Goal: Task Accomplishment & Management: Use online tool/utility

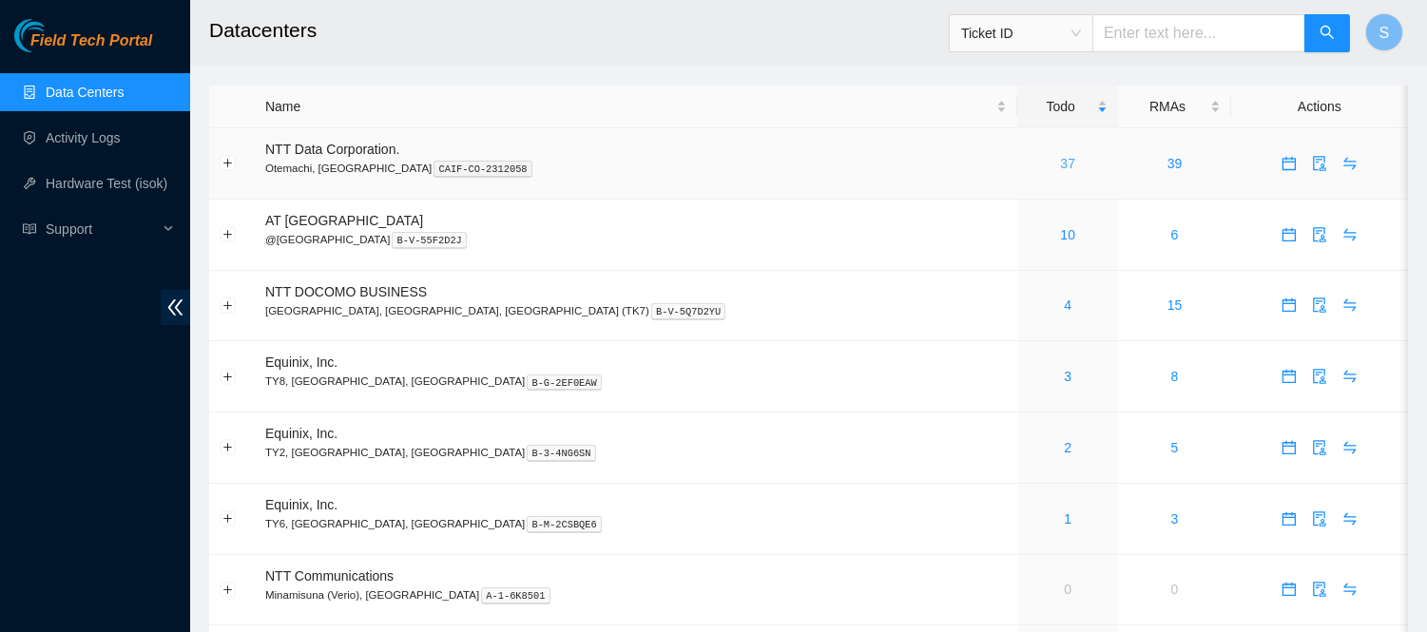
click at [1060, 162] on link "37" at bounding box center [1067, 163] width 15 height 15
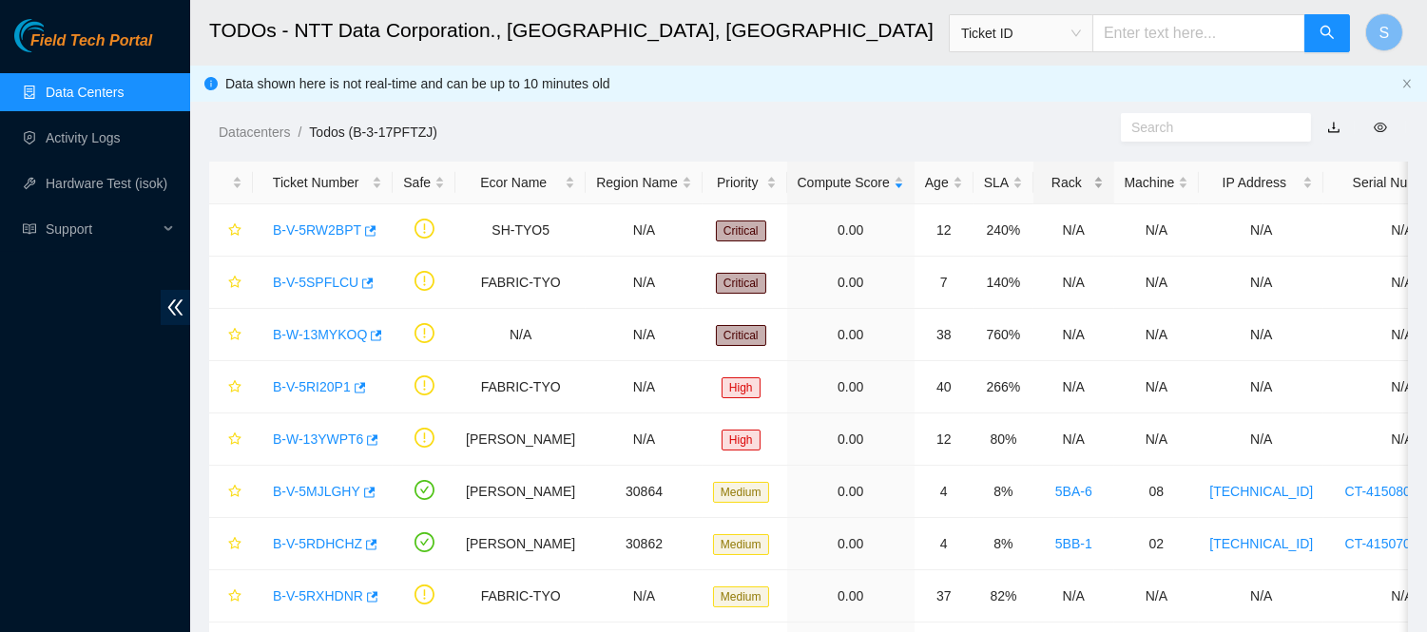
click at [1077, 177] on div "Rack" at bounding box center [1073, 182] width 59 height 21
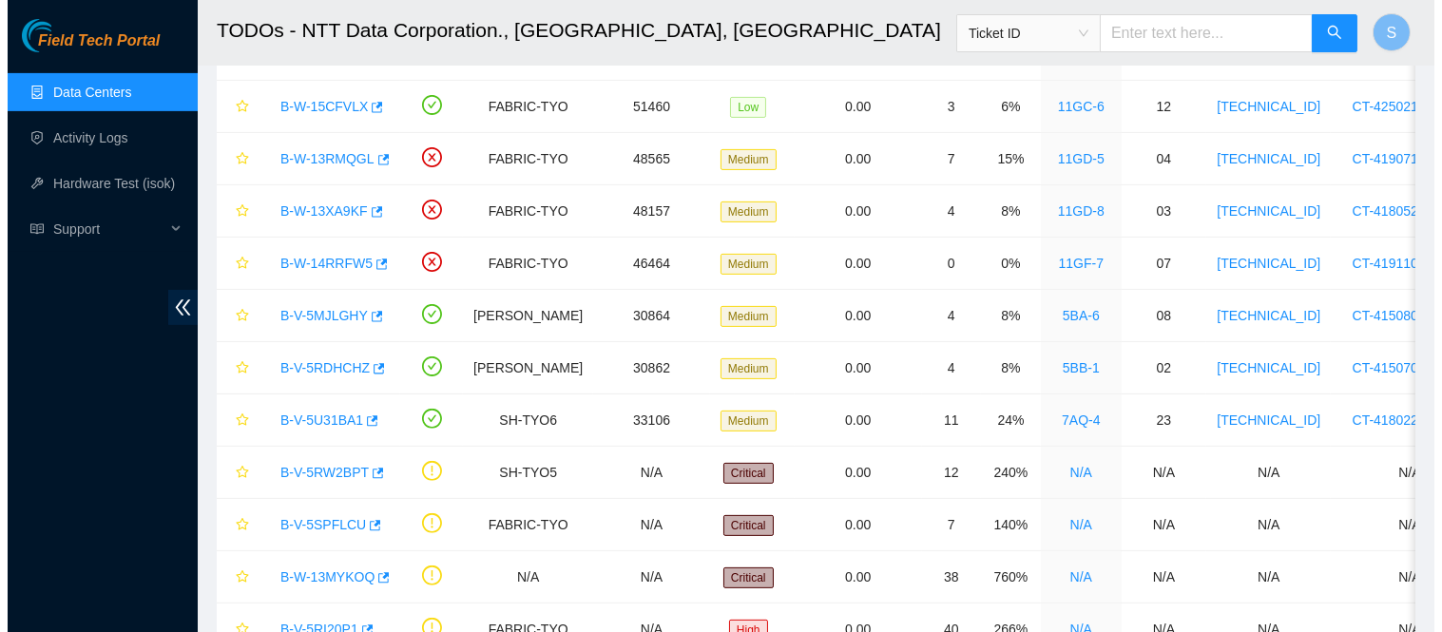
scroll to position [1213, 0]
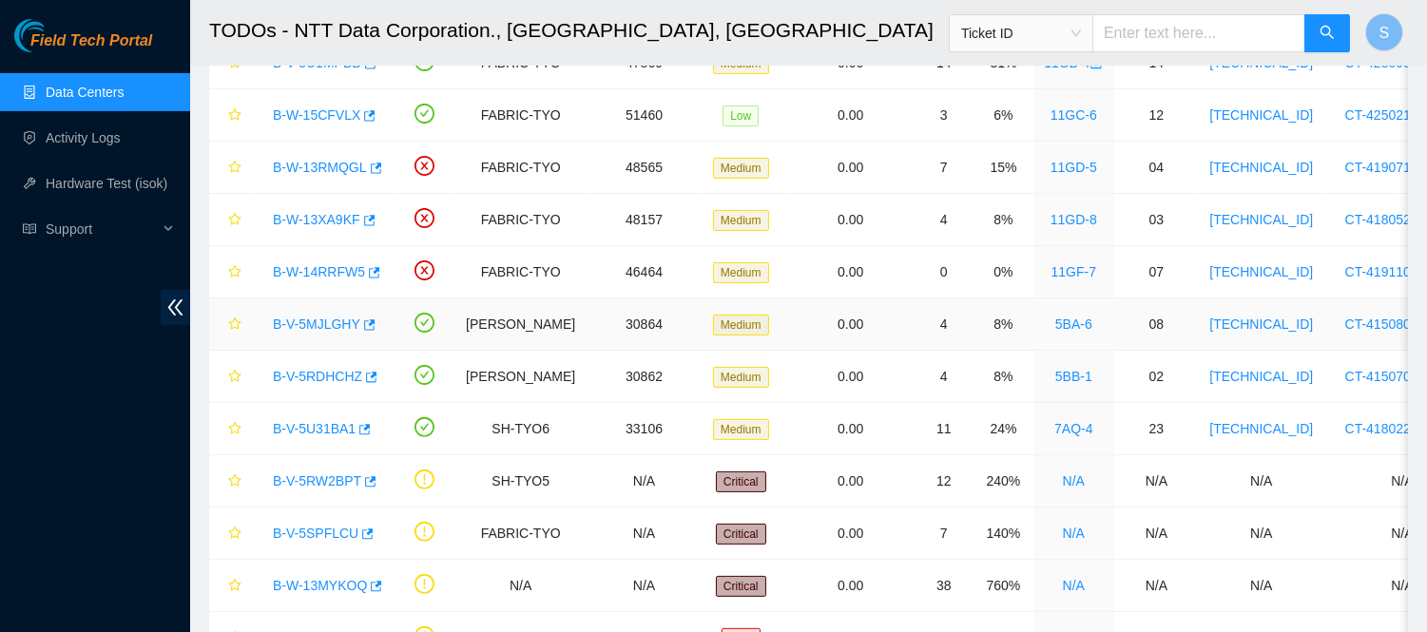
click at [287, 323] on link "B-V-5MJLGHY" at bounding box center [316, 323] width 87 height 15
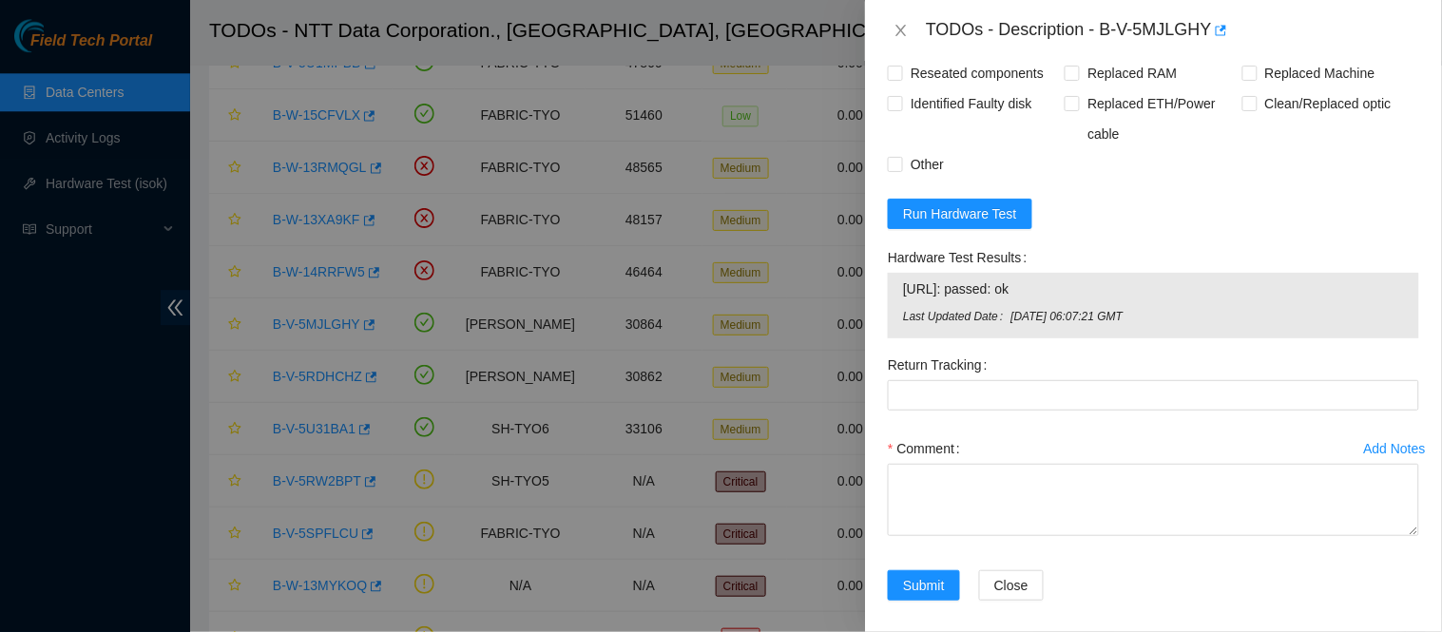
scroll to position [1523, 0]
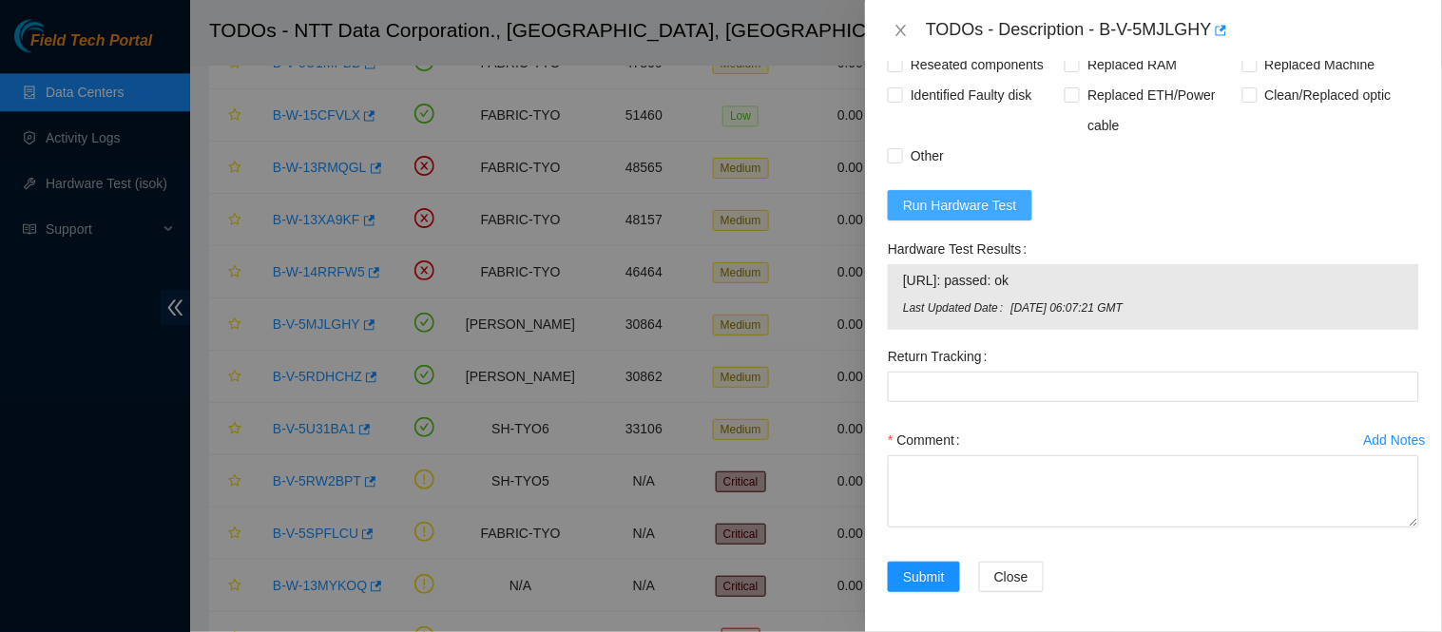
click at [963, 216] on span "Run Hardware Test" at bounding box center [960, 205] width 114 height 21
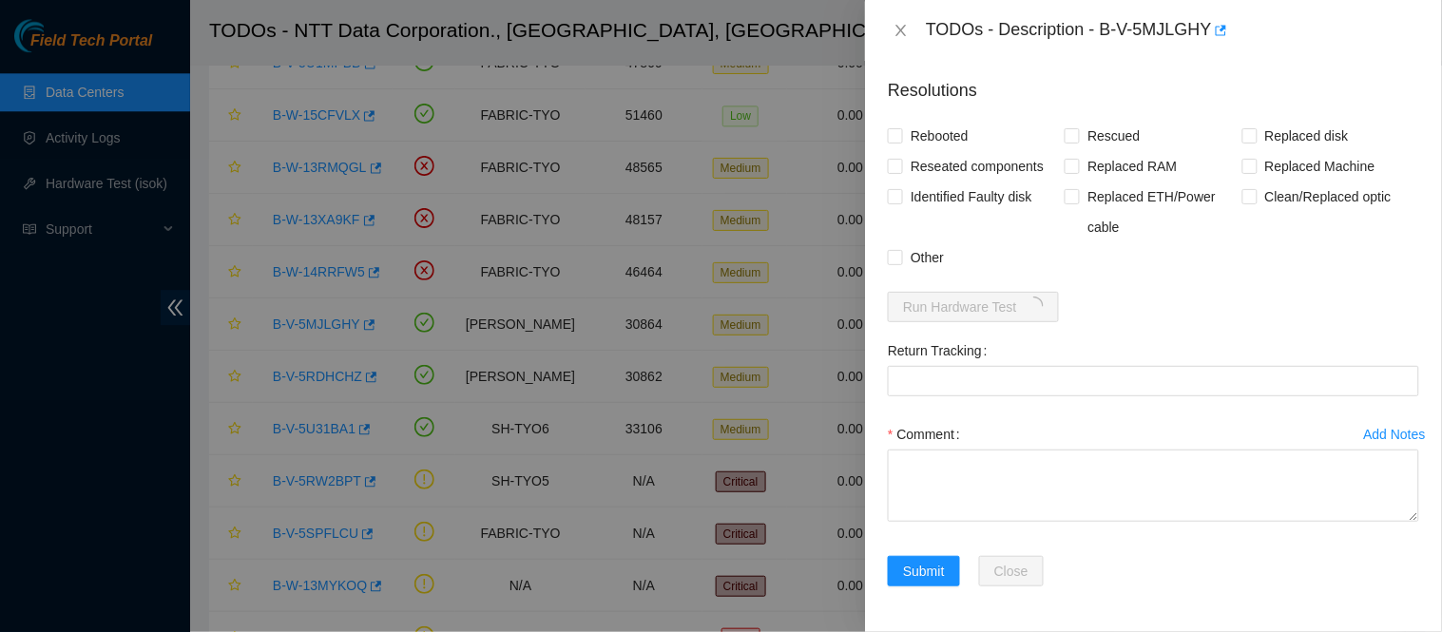
click at [1195, 260] on div "Rebooted Rescued Replaced disk Reseated components Replaced RAM Replaced Machin…" at bounding box center [1153, 197] width 531 height 152
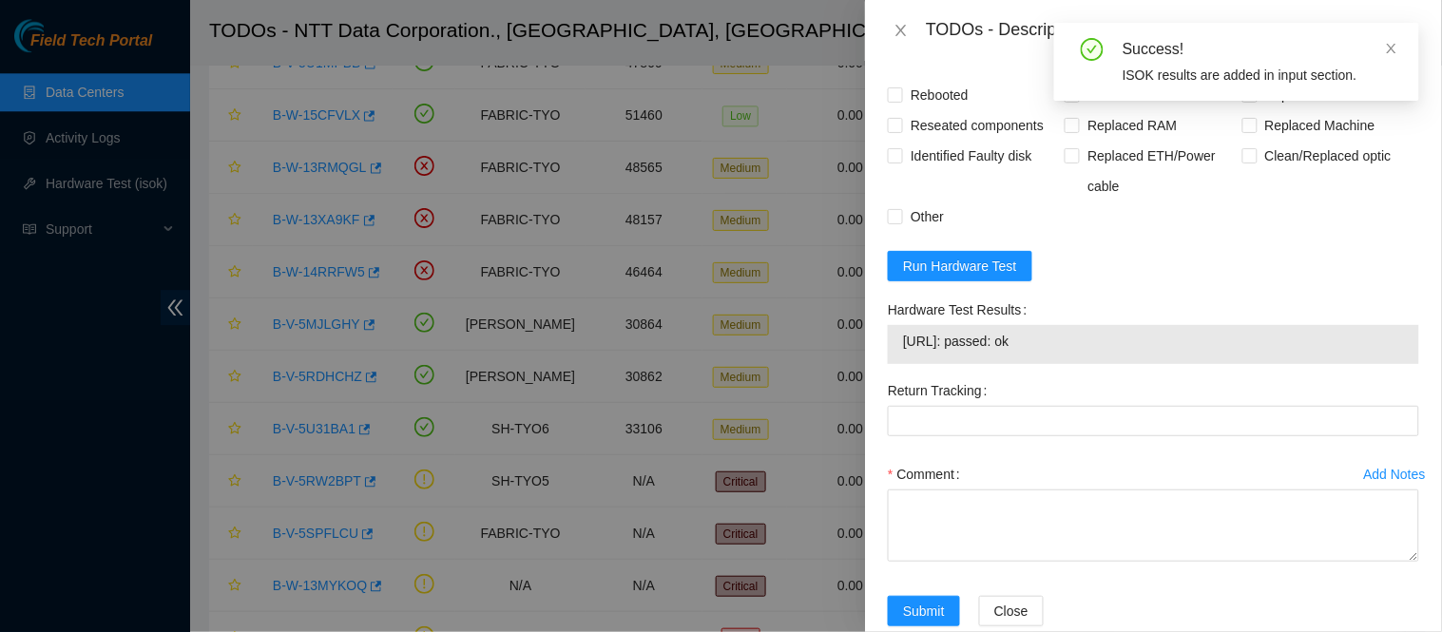
scroll to position [1523, 0]
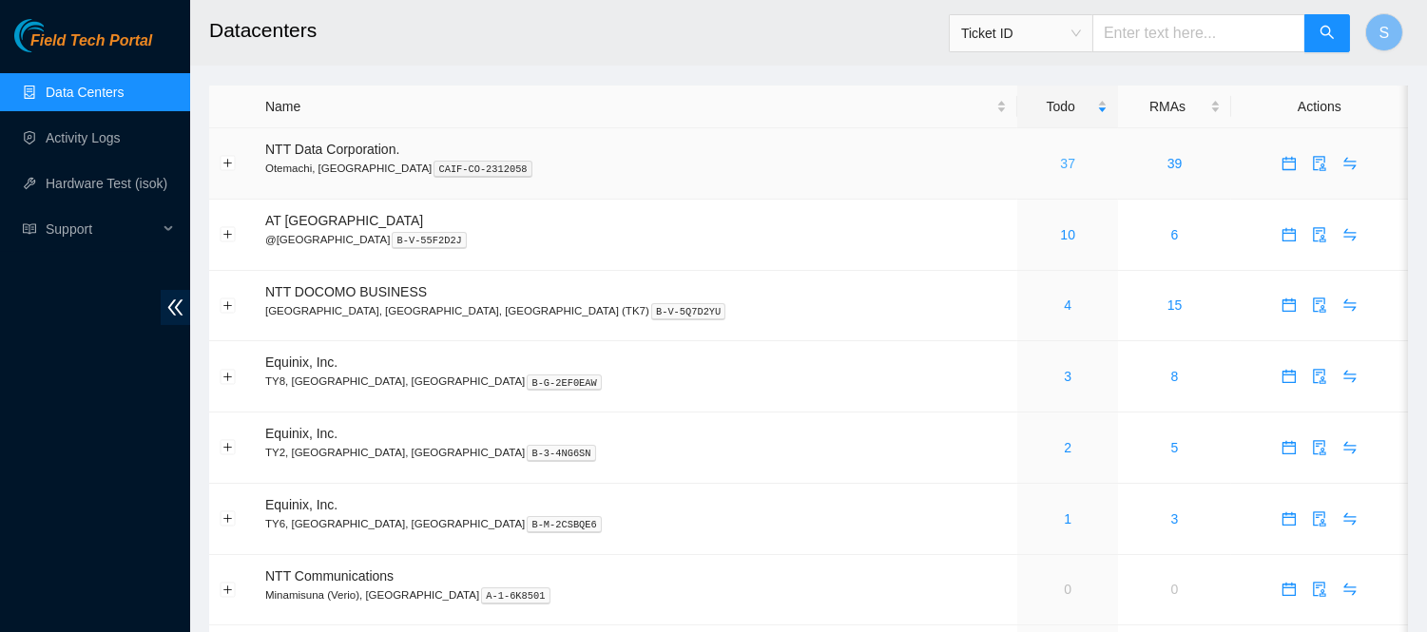
click at [1060, 163] on link "37" at bounding box center [1067, 163] width 15 height 15
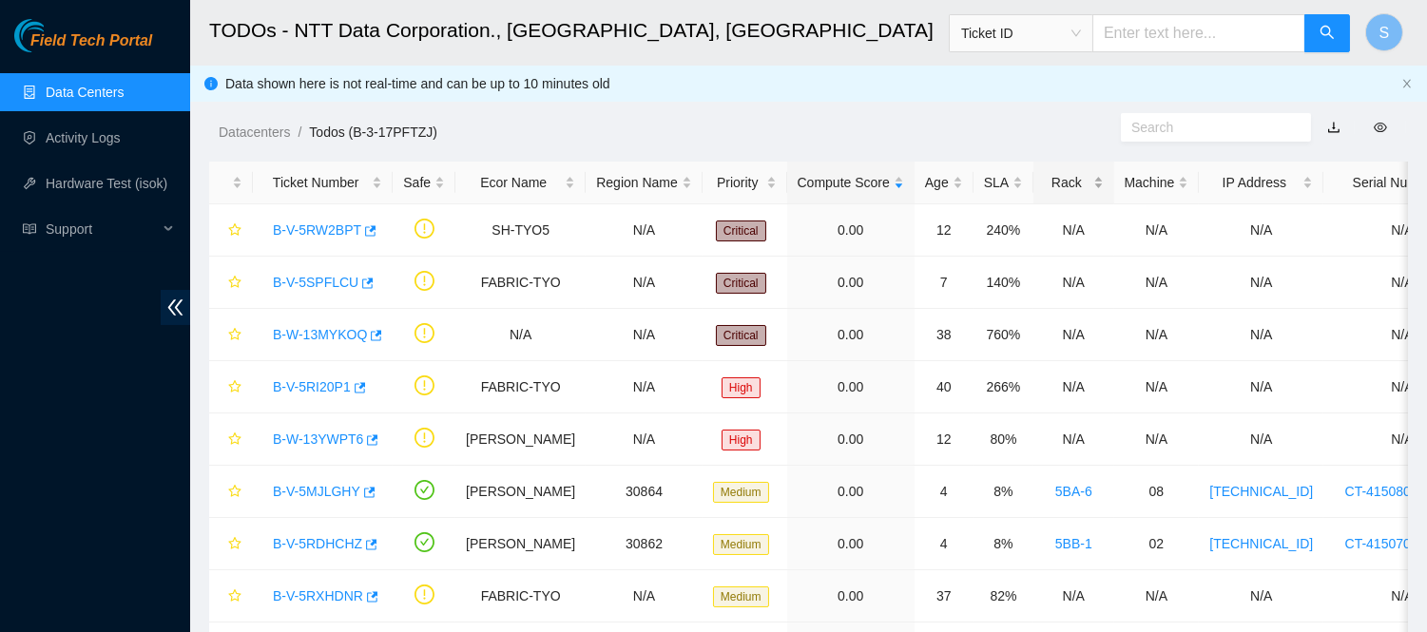
click at [1070, 181] on div "Rack" at bounding box center [1073, 182] width 59 height 21
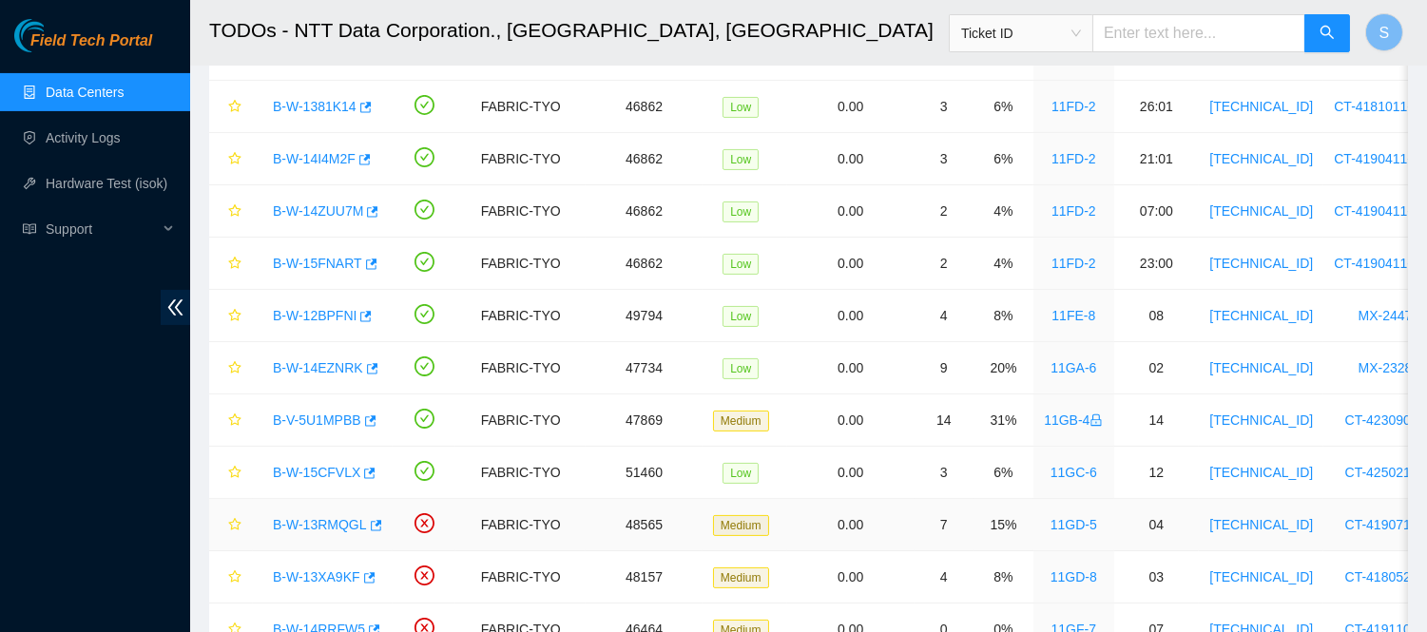
scroll to position [527, 0]
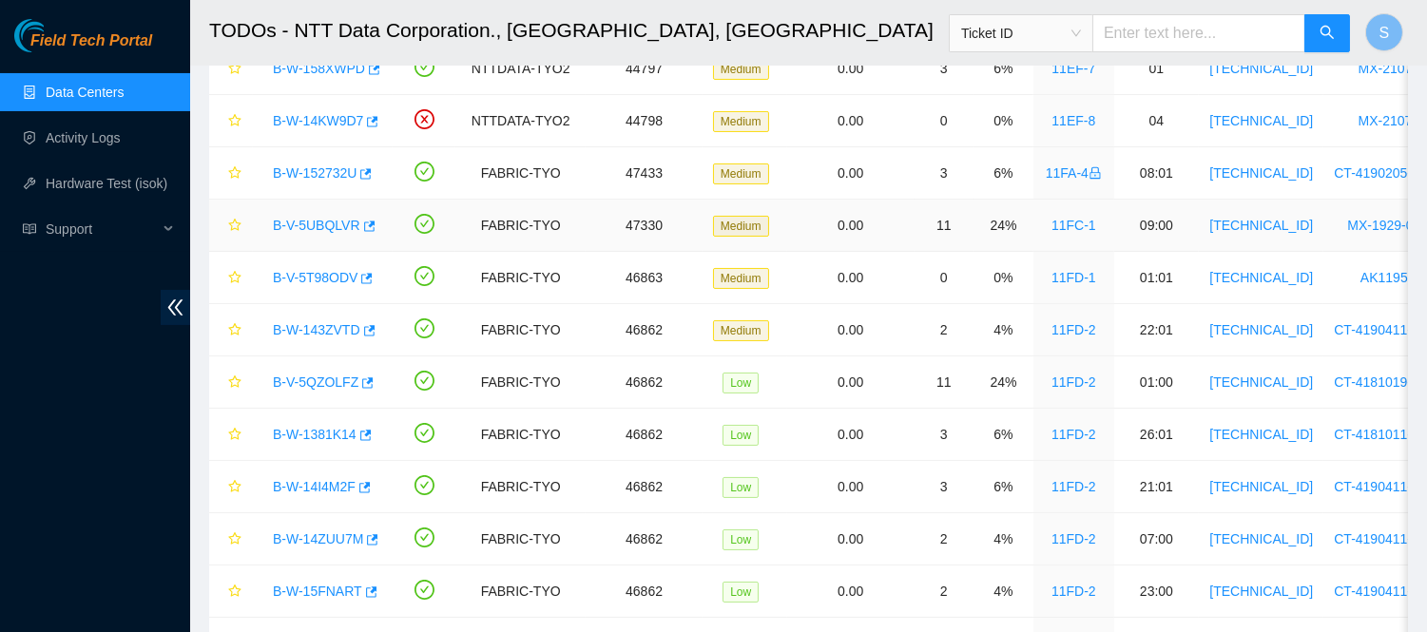
click at [308, 220] on link "B-V-5UBQLVR" at bounding box center [316, 225] width 87 height 15
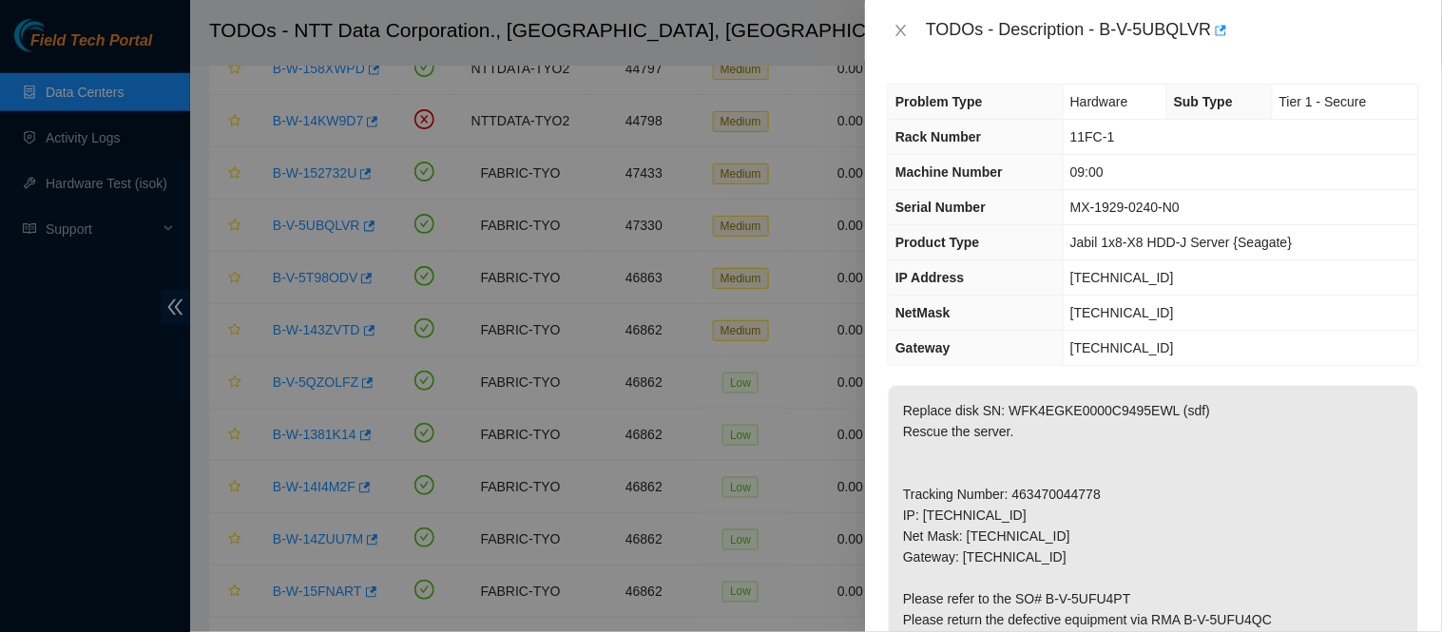
click at [1044, 499] on p "Replace disk SN: WFK4EGKE0000C9495EWL (sdf) Rescue the server. Tracking Number:…" at bounding box center [1153, 620] width 529 height 468
copy p "463470044778"
click at [904, 33] on icon "close" at bounding box center [900, 30] width 15 height 15
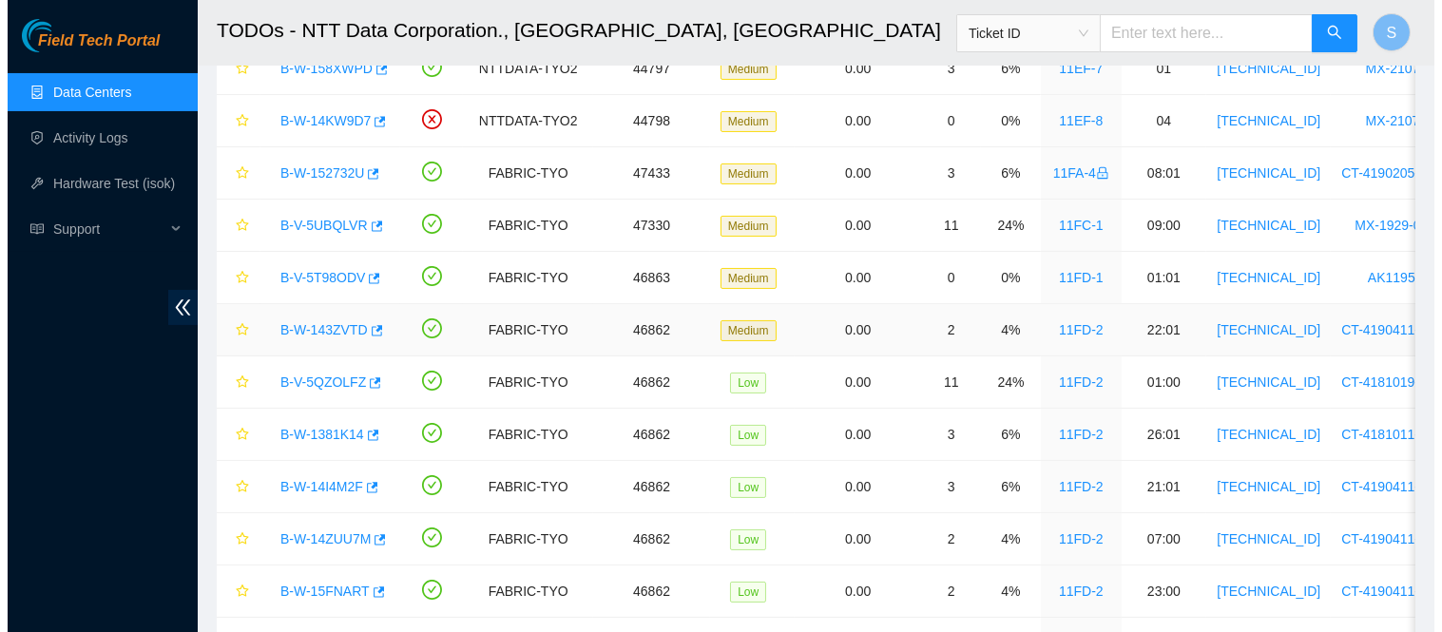
scroll to position [422, 0]
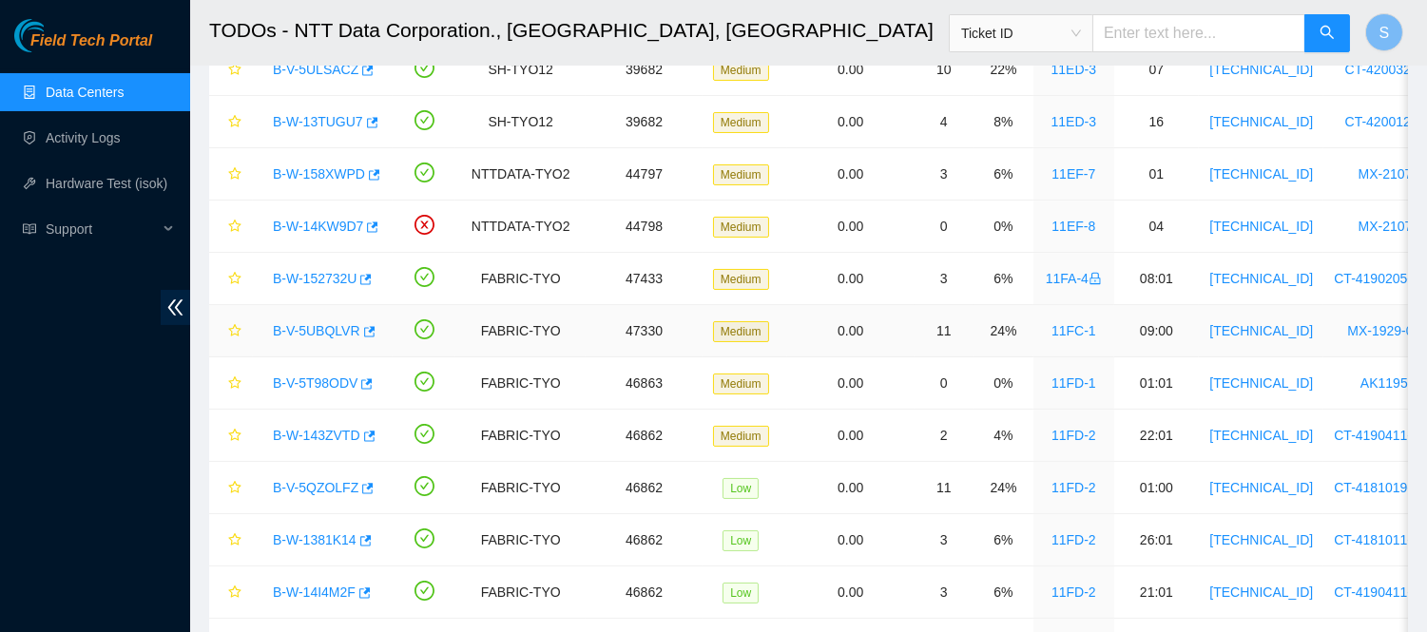
click at [324, 334] on link "B-V-5UBQLVR" at bounding box center [316, 330] width 87 height 15
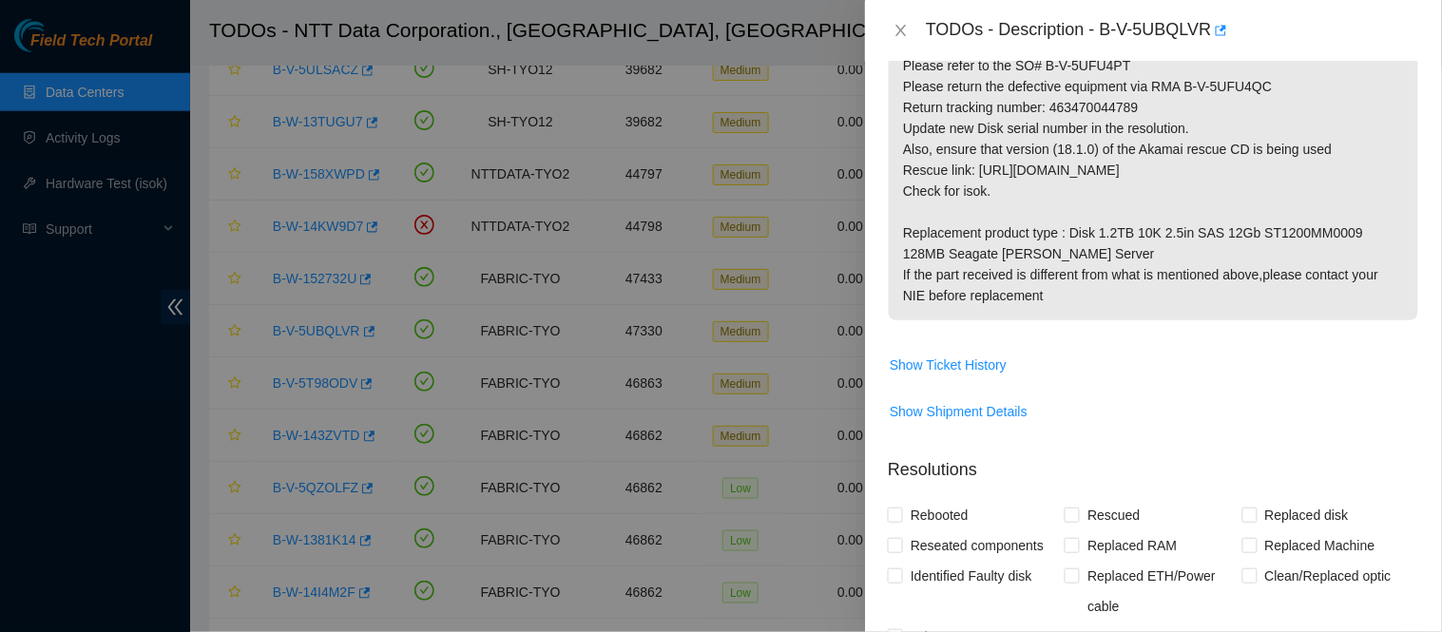
scroll to position [489, 0]
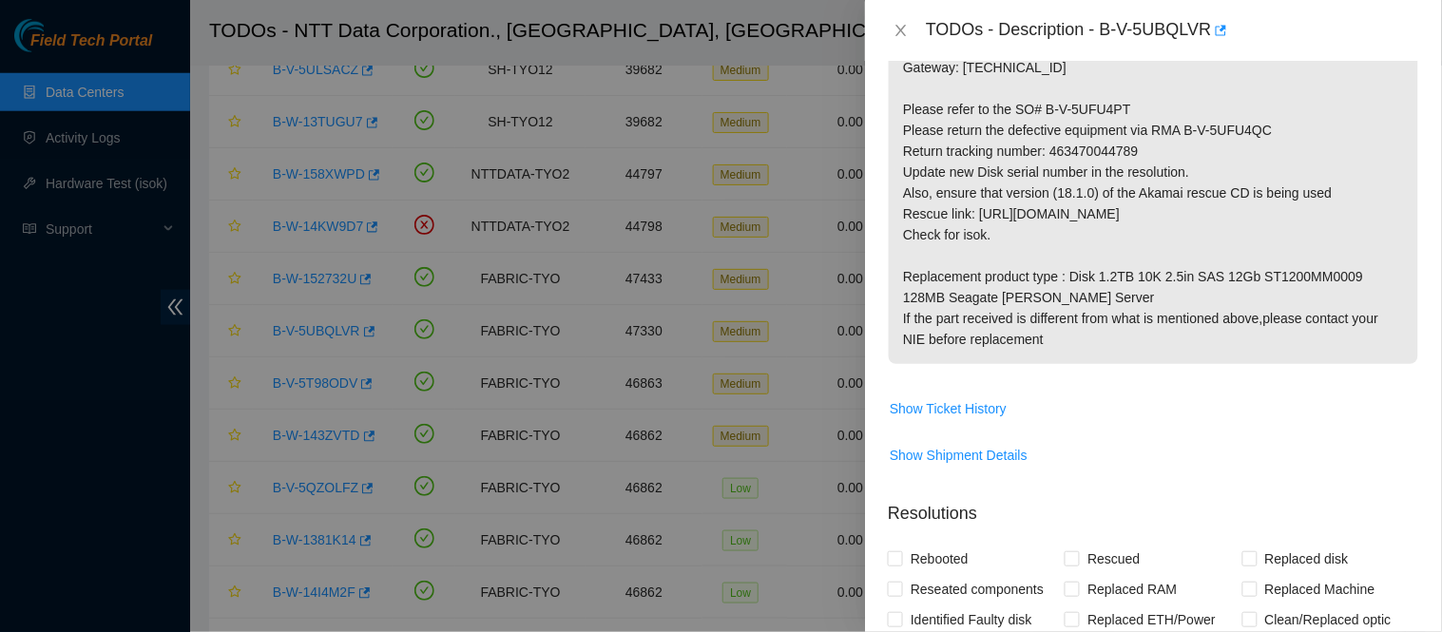
click at [1102, 158] on p "Replace disk SN: WFK4EGKE0000C9495EWL (sdf) Rescue the server. Tracking Number:…" at bounding box center [1153, 130] width 529 height 468
click at [1102, 157] on p "Replace disk SN: WFK4EGKE0000C9495EWL (sdf) Rescue the server. Tracking Number:…" at bounding box center [1153, 130] width 529 height 468
copy p "463470044789"
click at [1100, 148] on p "Replace disk SN: WFK4EGKE0000C9495EWL (sdf) Rescue the server. Tracking Number:…" at bounding box center [1153, 130] width 529 height 468
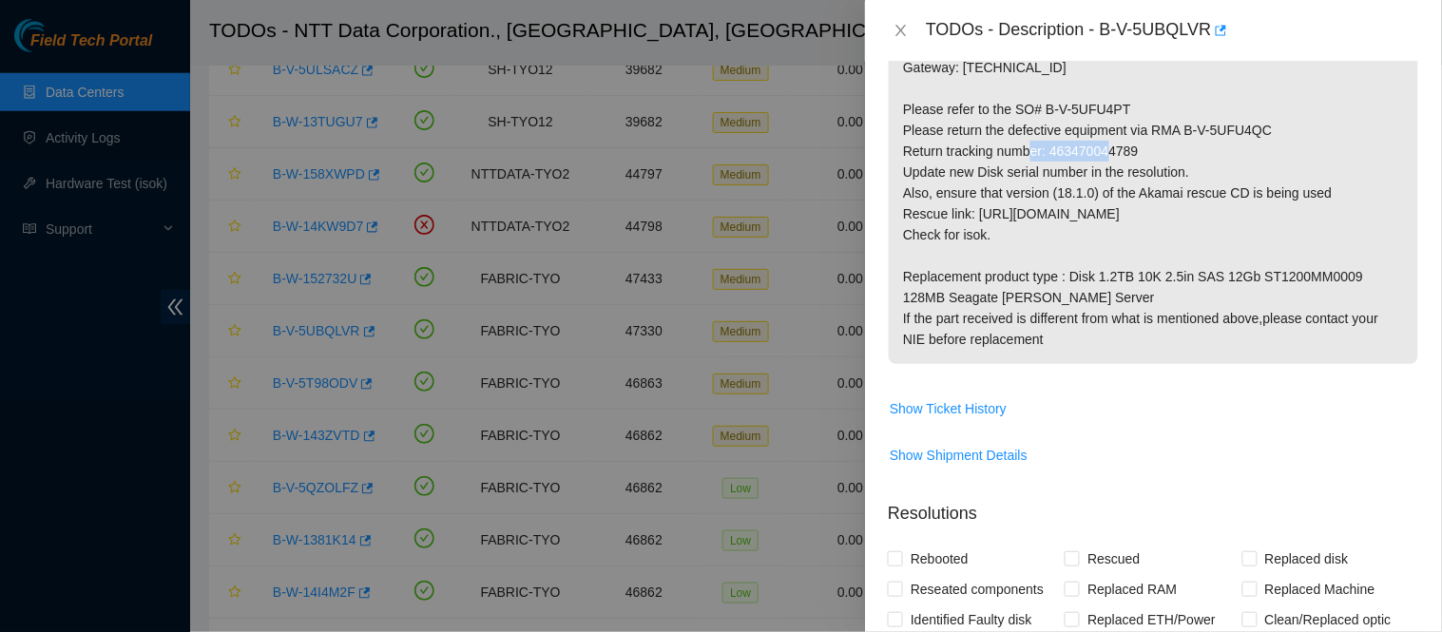
click at [1100, 148] on p "Replace disk SN: WFK4EGKE0000C9495EWL (sdf) Rescue the server. Tracking Number:…" at bounding box center [1153, 130] width 529 height 468
copy p "463470044789"
